Goal: Task Accomplishment & Management: Complete application form

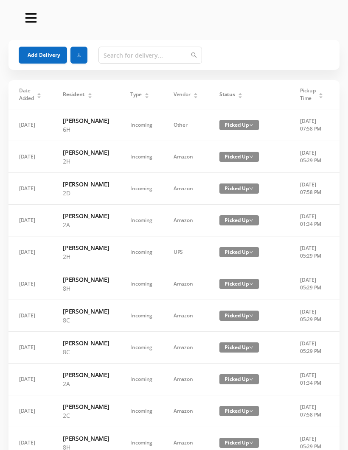
click at [49, 51] on button "Add Delivery" at bounding box center [43, 55] width 48 height 17
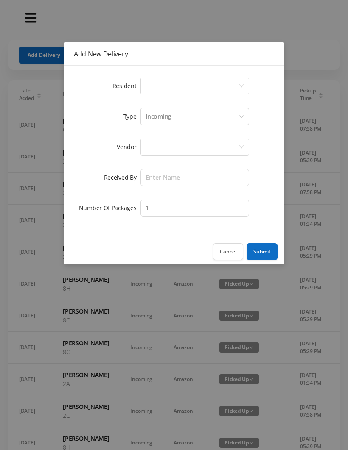
click at [165, 85] on div "Select a person" at bounding box center [191, 86] width 93 height 16
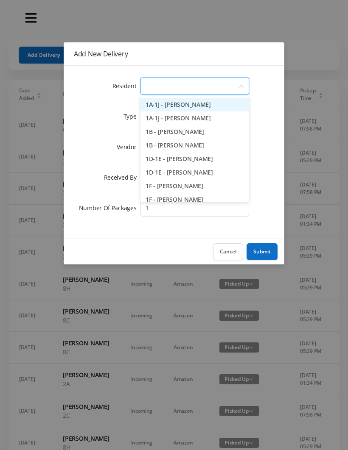
type input "4"
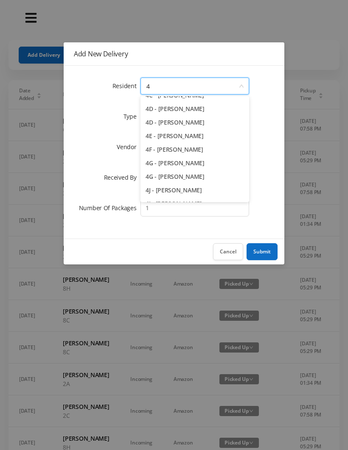
scroll to position [81, 0]
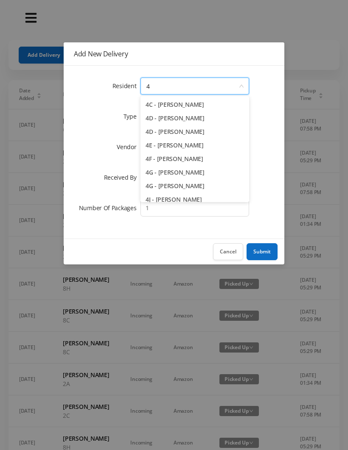
click at [202, 162] on li "4F - [PERSON_NAME]" at bounding box center [194, 159] width 109 height 14
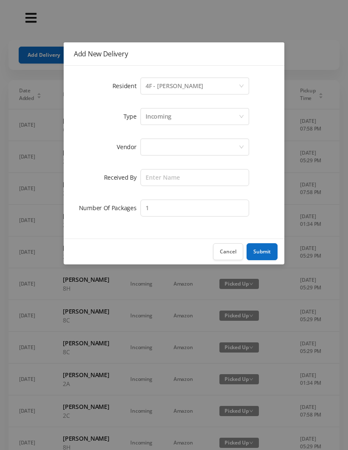
click at [155, 149] on div at bounding box center [191, 147] width 93 height 16
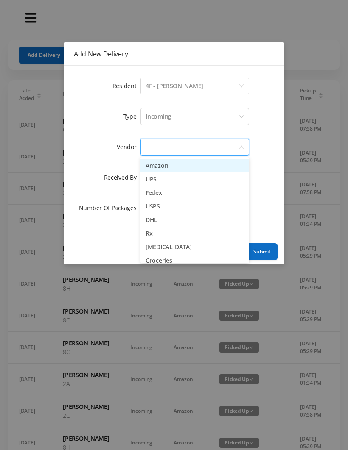
click at [170, 180] on li "UPS" at bounding box center [194, 180] width 109 height 14
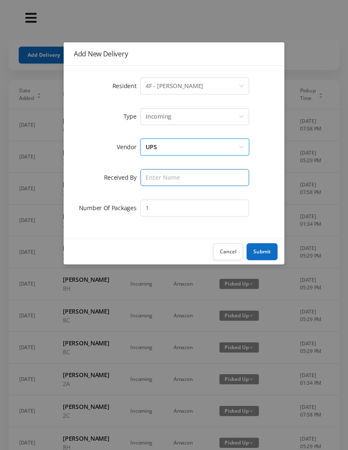
click at [155, 181] on input "text" at bounding box center [194, 177] width 109 height 17
type input "[PERSON_NAME]"
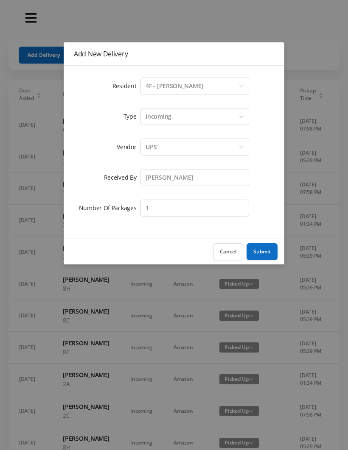
click at [264, 250] on button "Submit" at bounding box center [261, 251] width 31 height 17
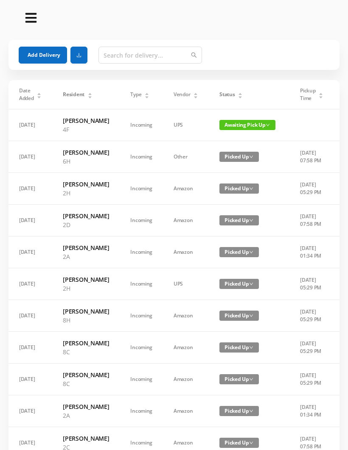
click at [37, 47] on button "Add Delivery" at bounding box center [43, 55] width 48 height 17
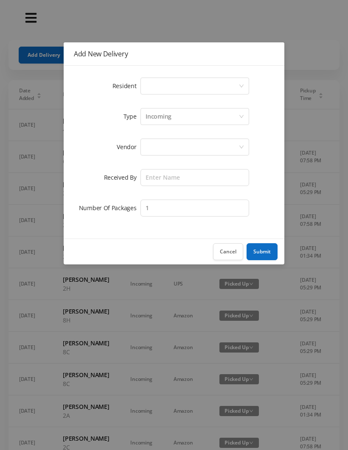
click at [154, 85] on div "Select a person" at bounding box center [191, 86] width 93 height 16
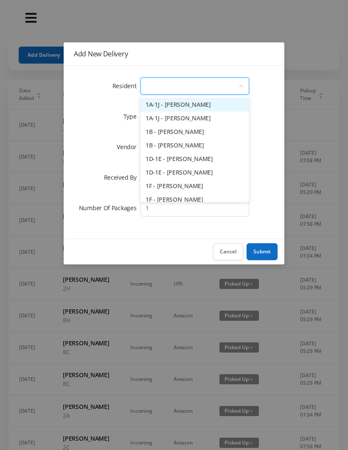
type input "2"
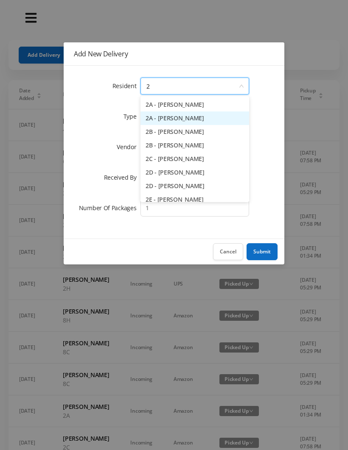
click at [195, 118] on li "2A - [PERSON_NAME]" at bounding box center [194, 119] width 109 height 14
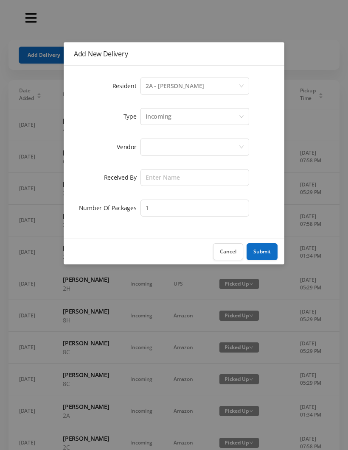
click at [154, 147] on div at bounding box center [191, 147] width 93 height 16
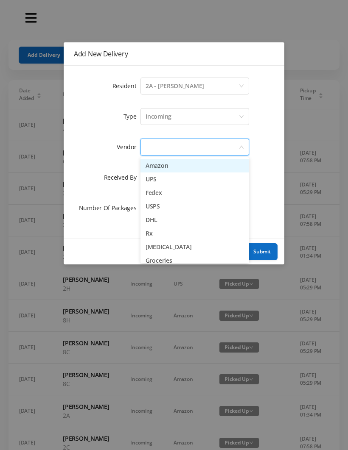
click at [169, 184] on li "UPS" at bounding box center [194, 180] width 109 height 14
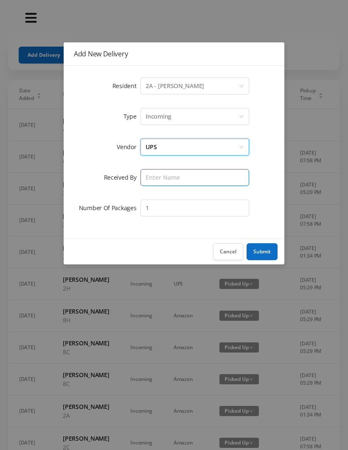
click at [156, 172] on input "text" at bounding box center [194, 177] width 109 height 17
type input "[PERSON_NAME]"
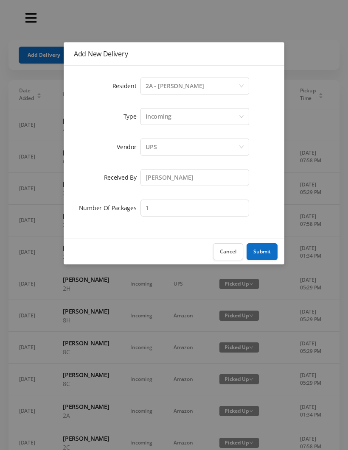
click at [268, 255] on button "Submit" at bounding box center [261, 251] width 31 height 17
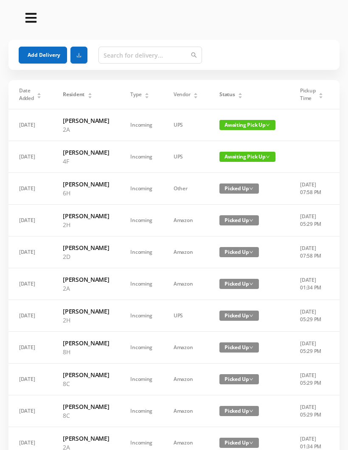
click at [46, 55] on button "Add Delivery" at bounding box center [43, 55] width 48 height 17
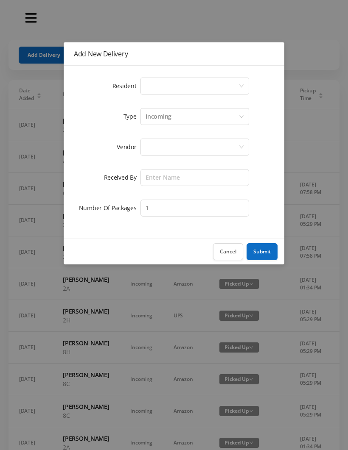
click at [156, 88] on div "Select a person" at bounding box center [191, 86] width 93 height 16
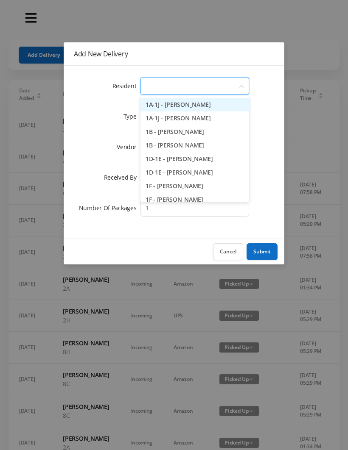
type input "4"
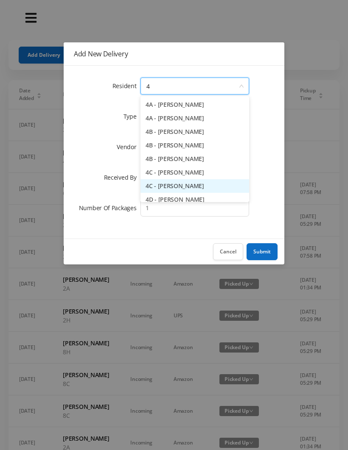
click at [178, 186] on li "4C - [PERSON_NAME]" at bounding box center [194, 186] width 109 height 14
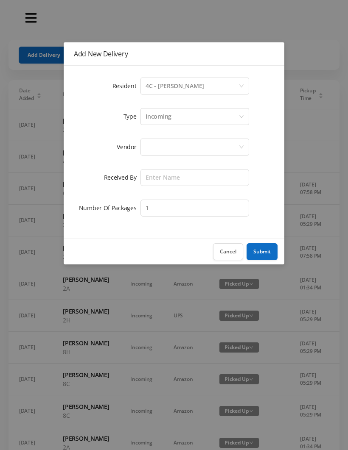
click at [163, 140] on div at bounding box center [191, 147] width 93 height 16
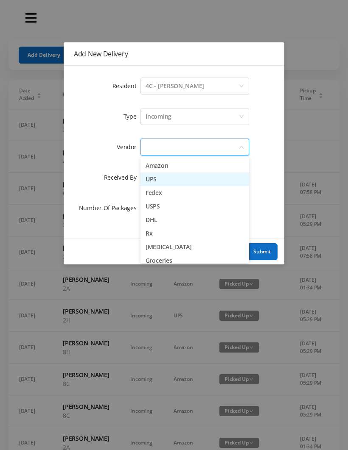
click at [168, 182] on li "UPS" at bounding box center [194, 180] width 109 height 14
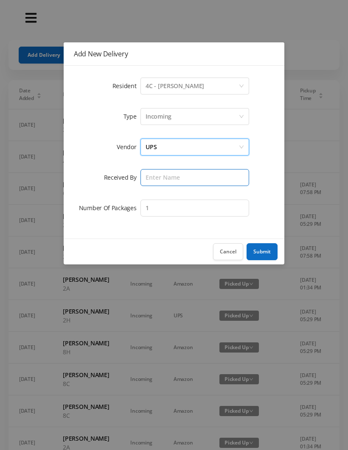
click at [156, 176] on input "text" at bounding box center [194, 177] width 109 height 17
type input "E"
type input "[PERSON_NAME]"
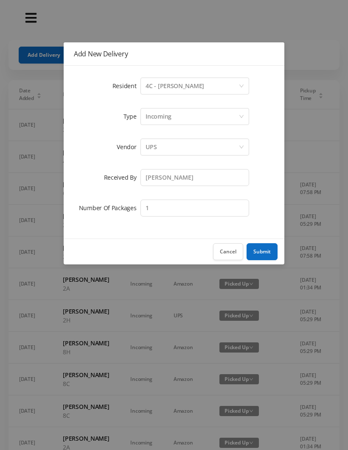
click at [263, 254] on button "Submit" at bounding box center [261, 251] width 31 height 17
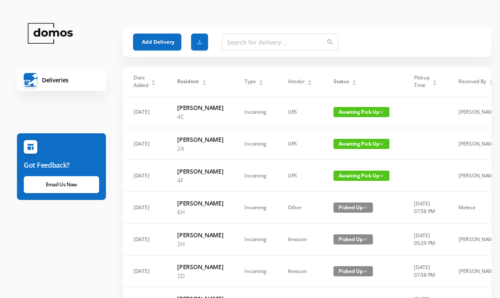
click at [347, 255] on td "Picked Up" at bounding box center [363, 239] width 81 height 32
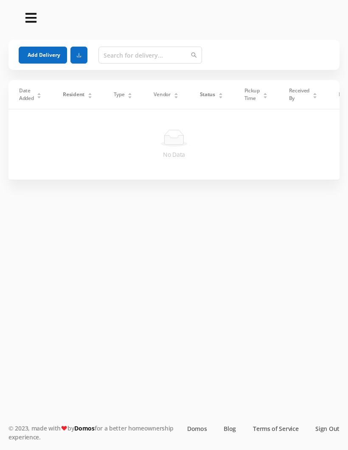
click at [42, 56] on button "Add Delivery" at bounding box center [43, 55] width 48 height 17
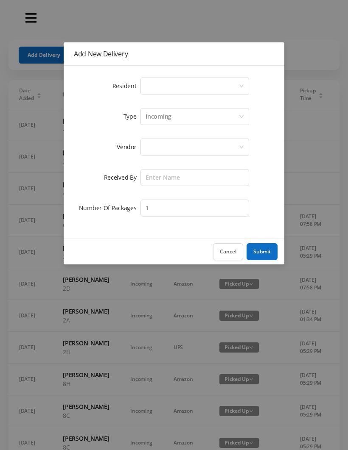
click at [155, 88] on div "Select a person" at bounding box center [191, 86] width 93 height 16
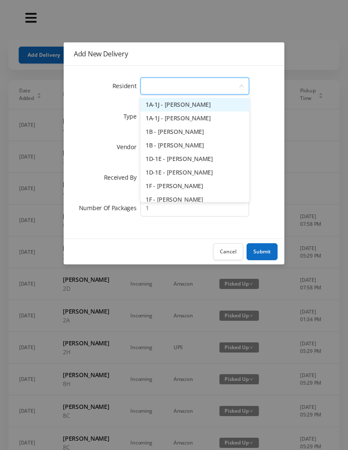
type input "4"
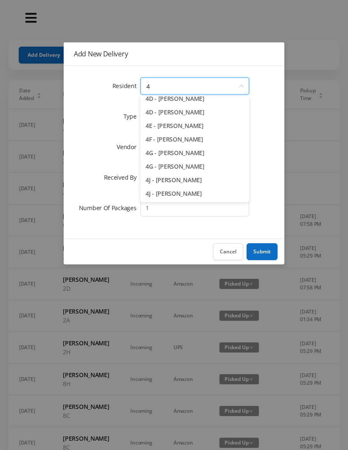
scroll to position [101, 0]
click at [194, 193] on li "4J - [PERSON_NAME]" at bounding box center [194, 194] width 109 height 14
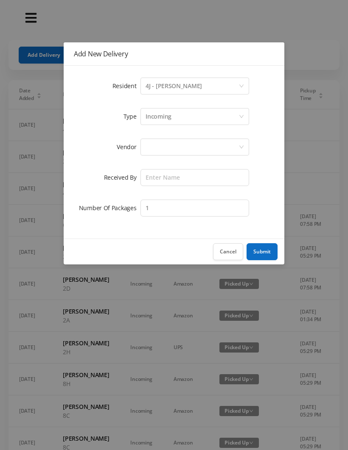
click at [157, 145] on div at bounding box center [191, 147] width 93 height 16
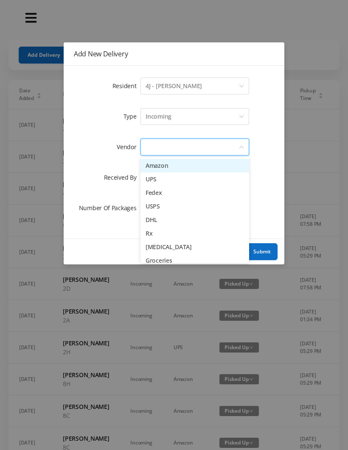
click at [163, 223] on li "DHL" at bounding box center [194, 220] width 109 height 14
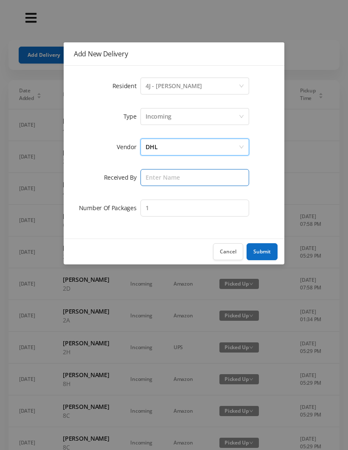
click at [162, 173] on input "text" at bounding box center [194, 177] width 109 height 17
type input "[PERSON_NAME]"
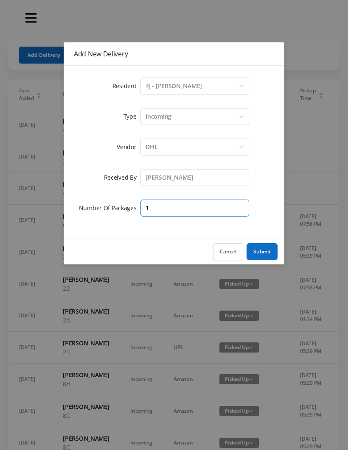
click at [164, 209] on input "1" at bounding box center [194, 208] width 109 height 17
type input "2"
click at [268, 253] on button "Submit" at bounding box center [261, 251] width 31 height 17
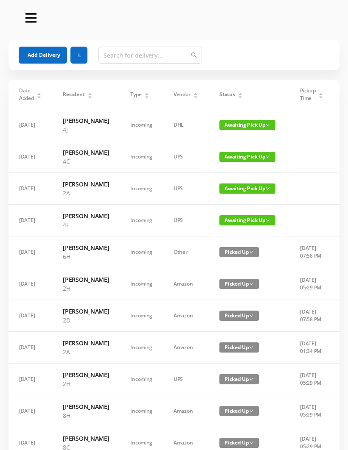
click at [236, 91] on div "Status" at bounding box center [230, 95] width 23 height 8
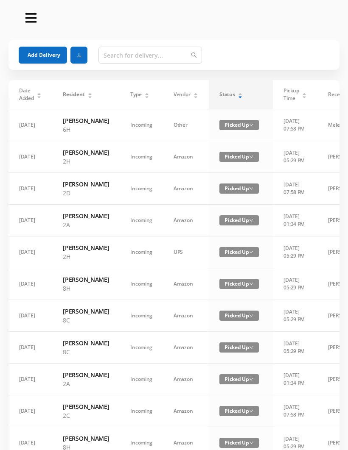
click at [235, 91] on div "Status" at bounding box center [230, 95] width 23 height 8
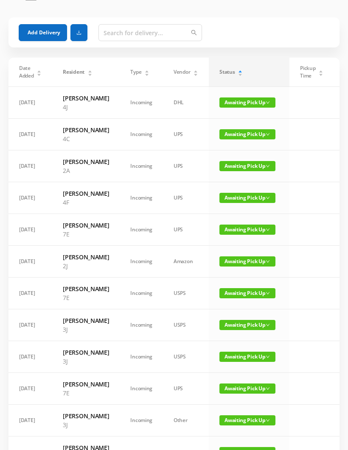
scroll to position [0, 0]
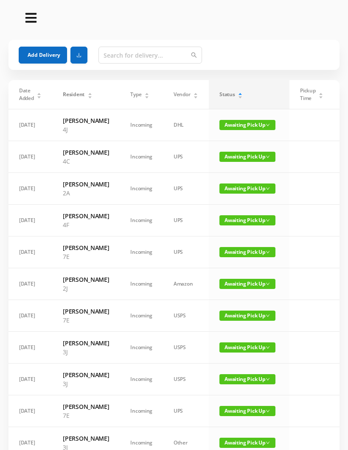
click at [42, 50] on button "Add Delivery" at bounding box center [43, 55] width 48 height 17
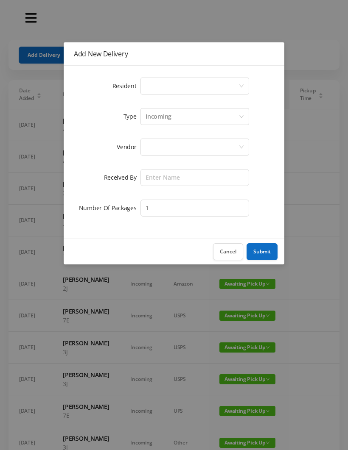
click at [145, 85] on div "Select a person" at bounding box center [191, 86] width 93 height 16
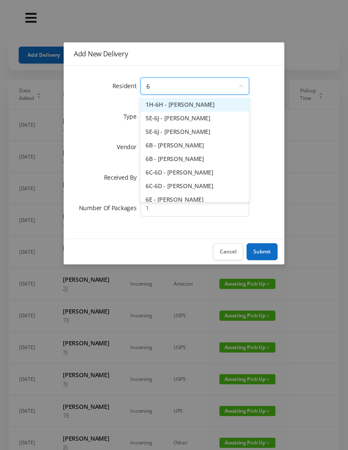
type input "6b"
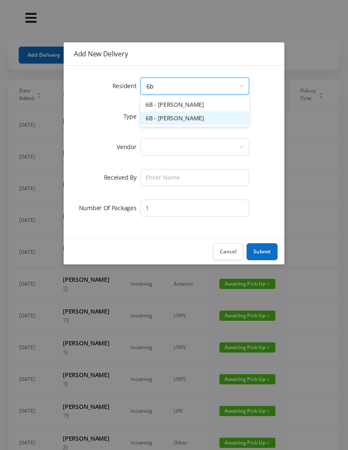
click at [165, 120] on li "6B - [PERSON_NAME]" at bounding box center [194, 119] width 109 height 14
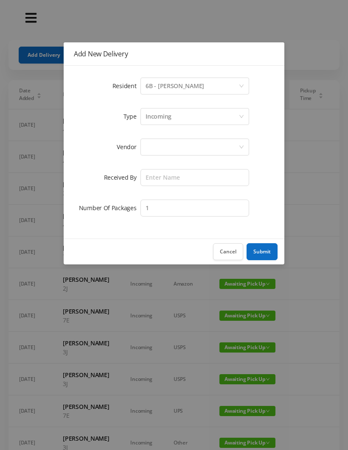
click at [153, 146] on div at bounding box center [191, 147] width 93 height 16
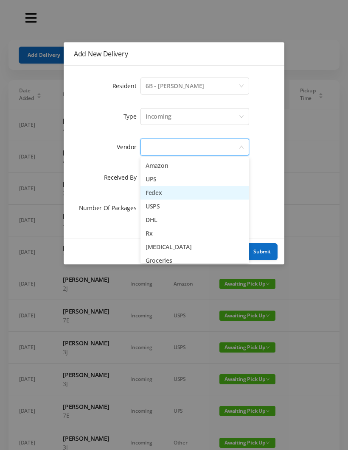
click at [147, 193] on li "Fedex" at bounding box center [194, 193] width 109 height 14
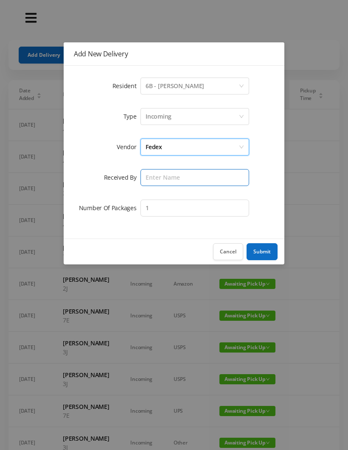
click at [143, 174] on input "text" at bounding box center [194, 177] width 109 height 17
type input "[PERSON_NAME]"
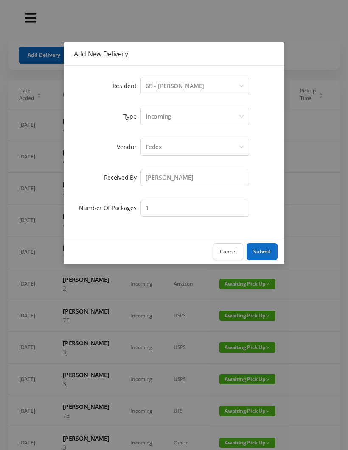
click at [257, 250] on button "Submit" at bounding box center [261, 251] width 31 height 17
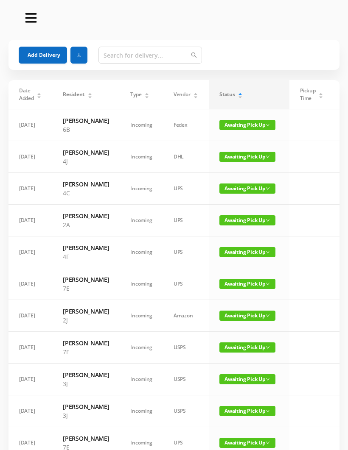
click at [44, 51] on button "Add Delivery" at bounding box center [43, 55] width 48 height 17
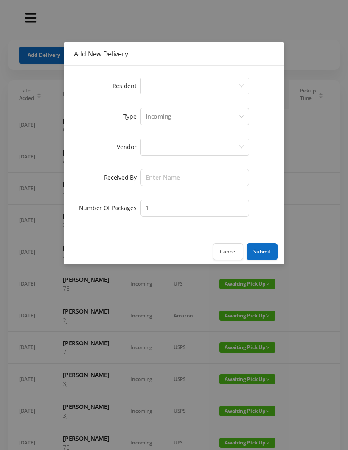
click at [151, 86] on div "Select a person" at bounding box center [191, 86] width 93 height 16
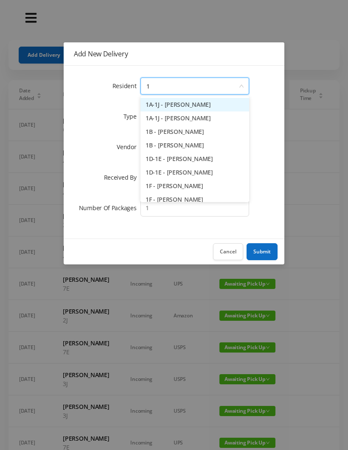
type input "1h"
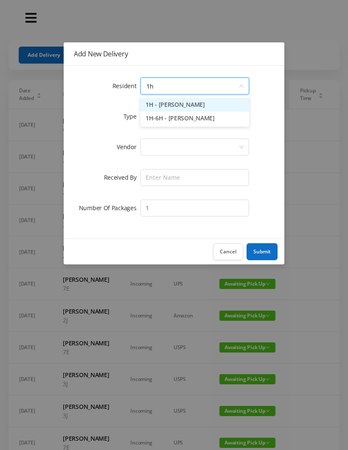
click at [166, 100] on li "1H - [PERSON_NAME]" at bounding box center [194, 105] width 109 height 14
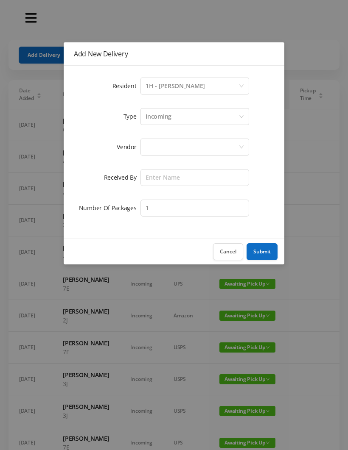
click at [146, 148] on div at bounding box center [191, 147] width 93 height 16
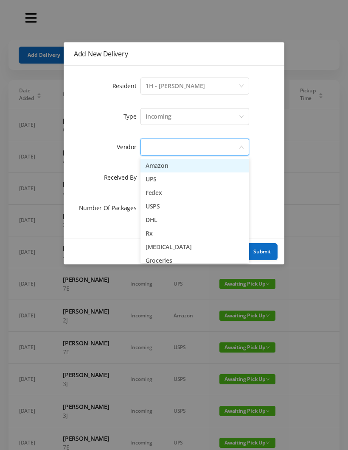
click at [147, 192] on li "Fedex" at bounding box center [194, 193] width 109 height 14
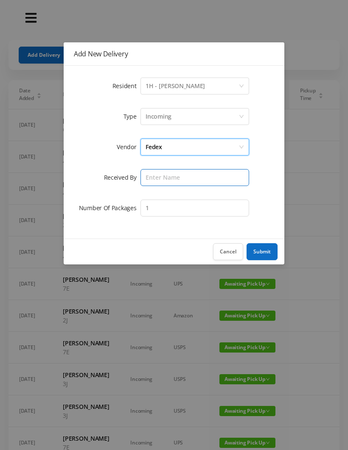
click at [144, 175] on input "text" at bounding box center [194, 177] width 109 height 17
type input "[PERSON_NAME]"
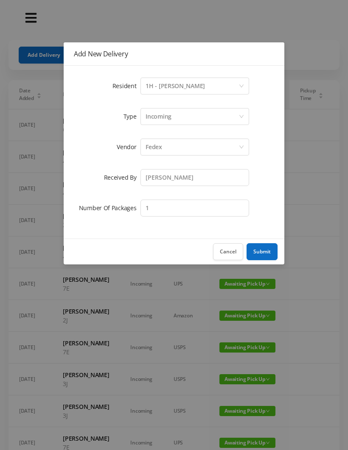
click at [264, 248] on button "Submit" at bounding box center [261, 251] width 31 height 17
